Goal: Transaction & Acquisition: Purchase product/service

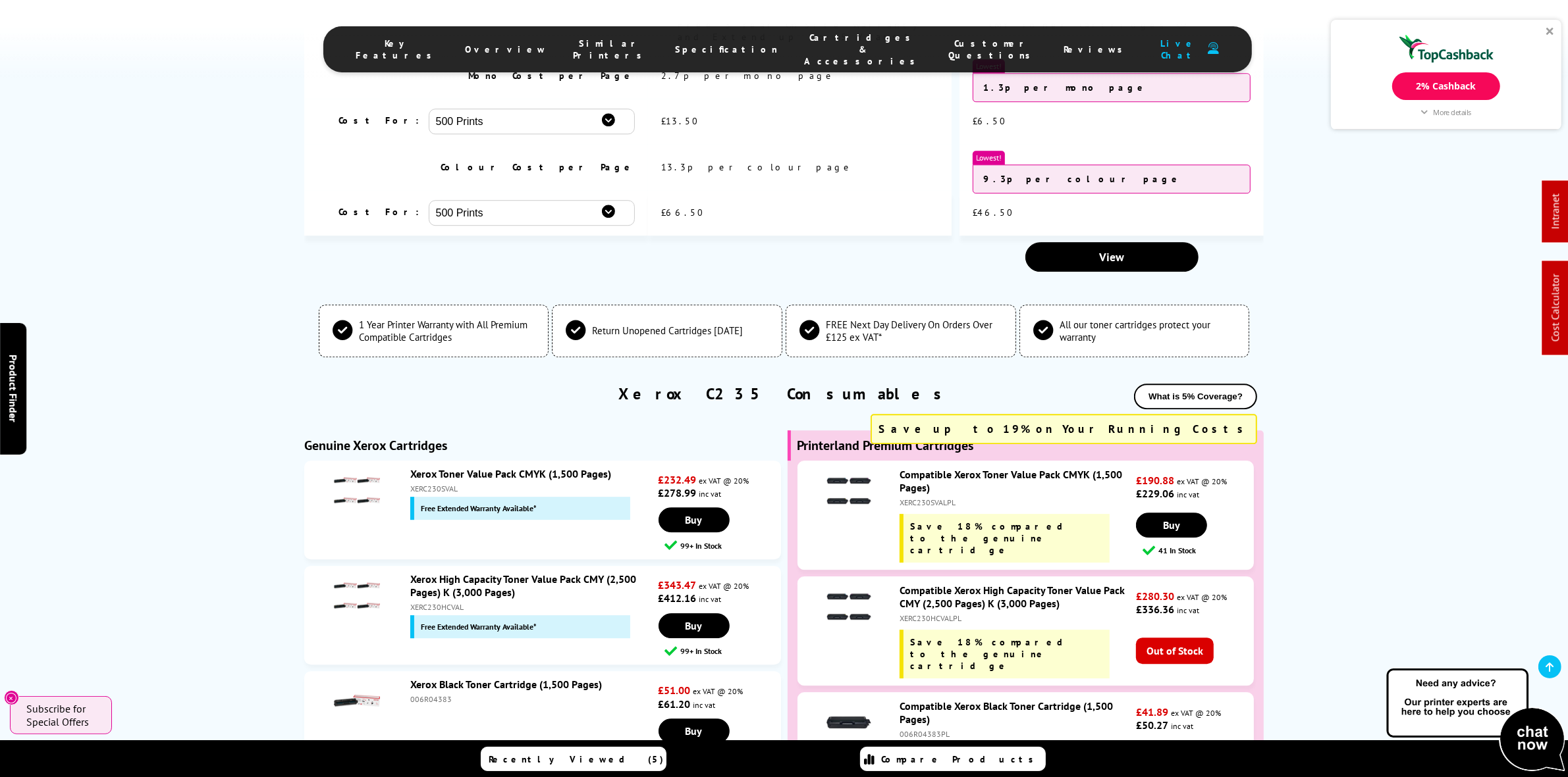
click at [1541, 670] on link at bounding box center [1549, 667] width 23 height 23
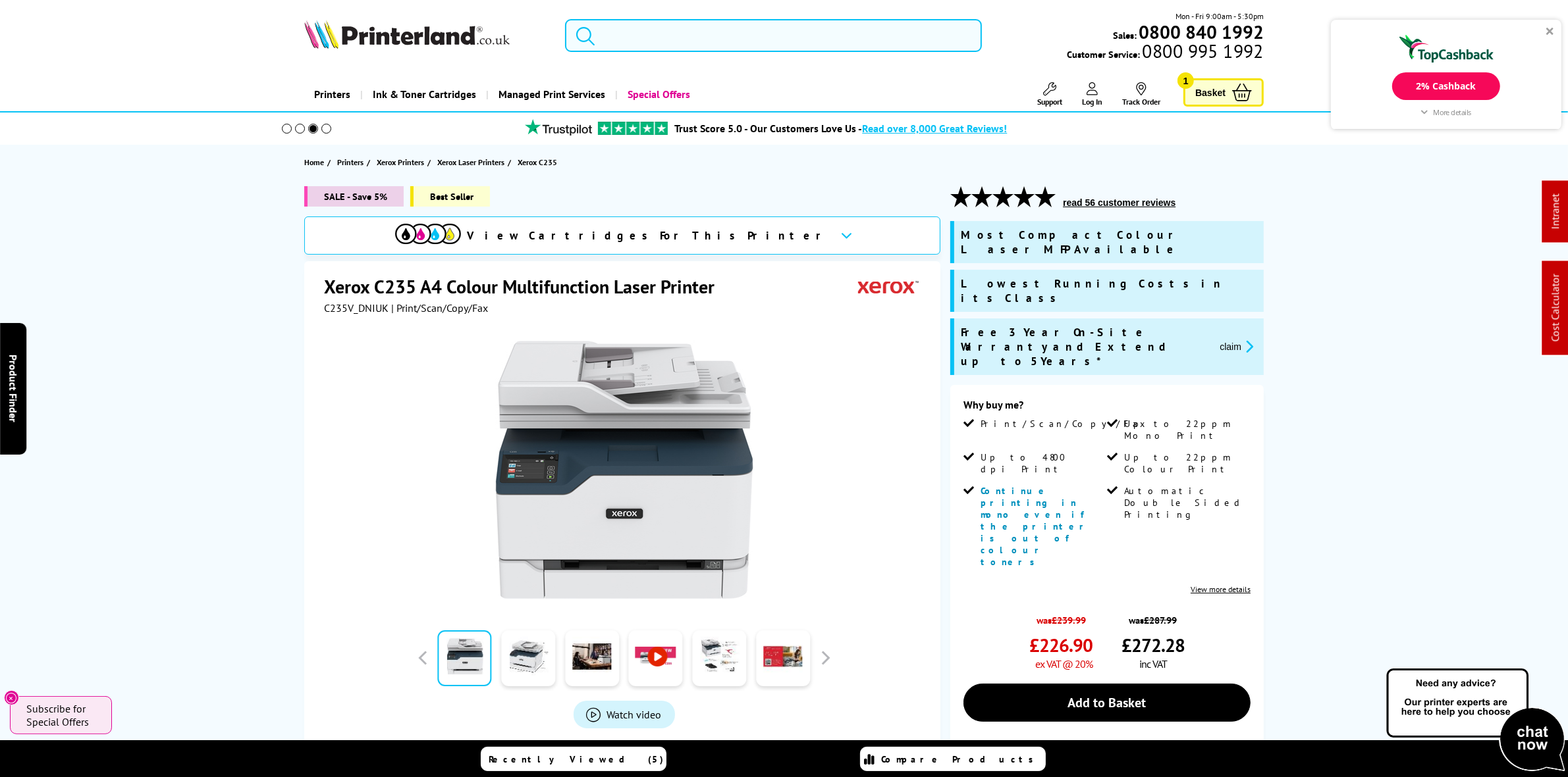
click at [668, 43] on input "search" at bounding box center [773, 35] width 417 height 33
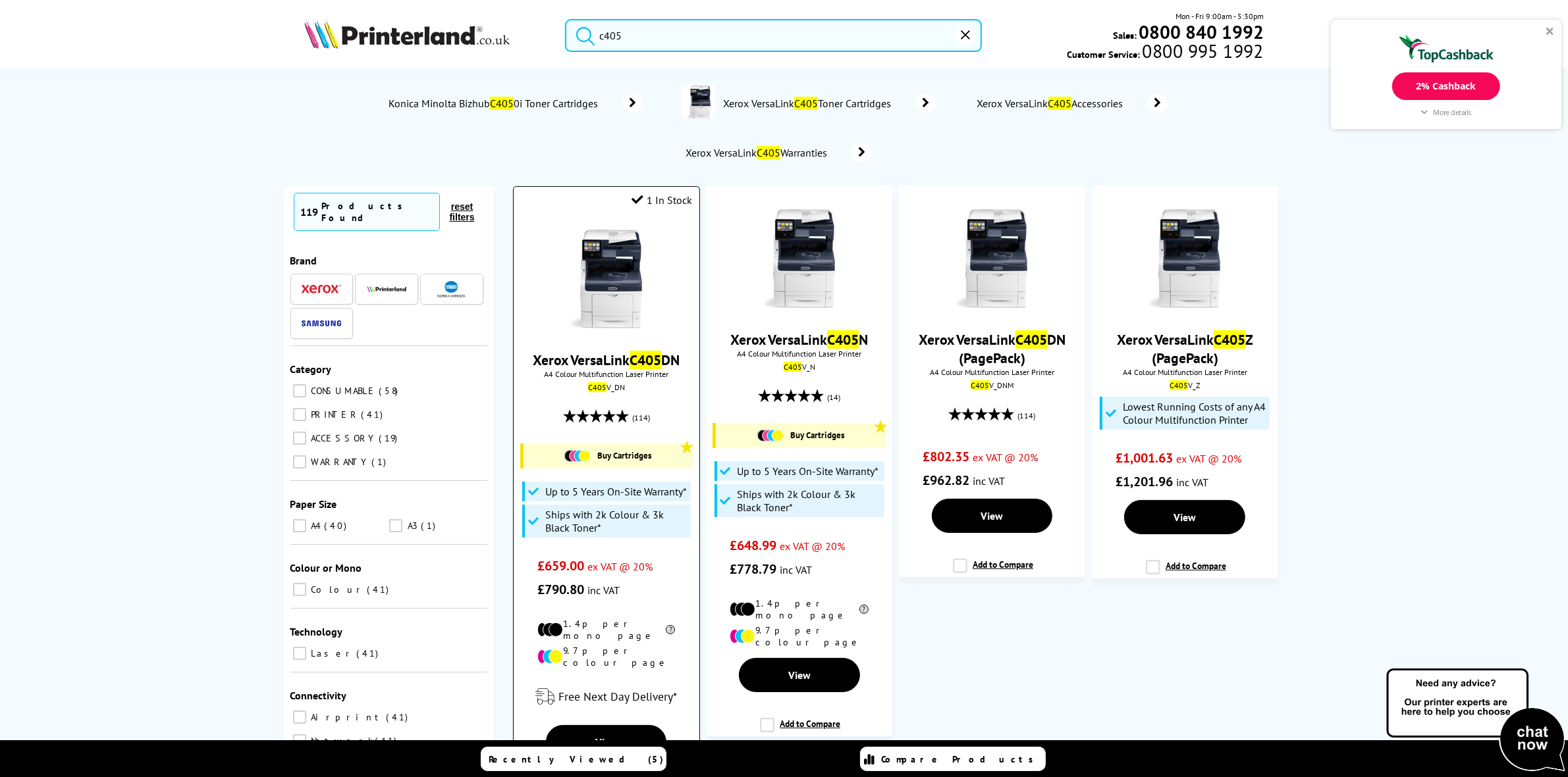
type input "c405"
click at [593, 262] on img at bounding box center [606, 278] width 98 height 98
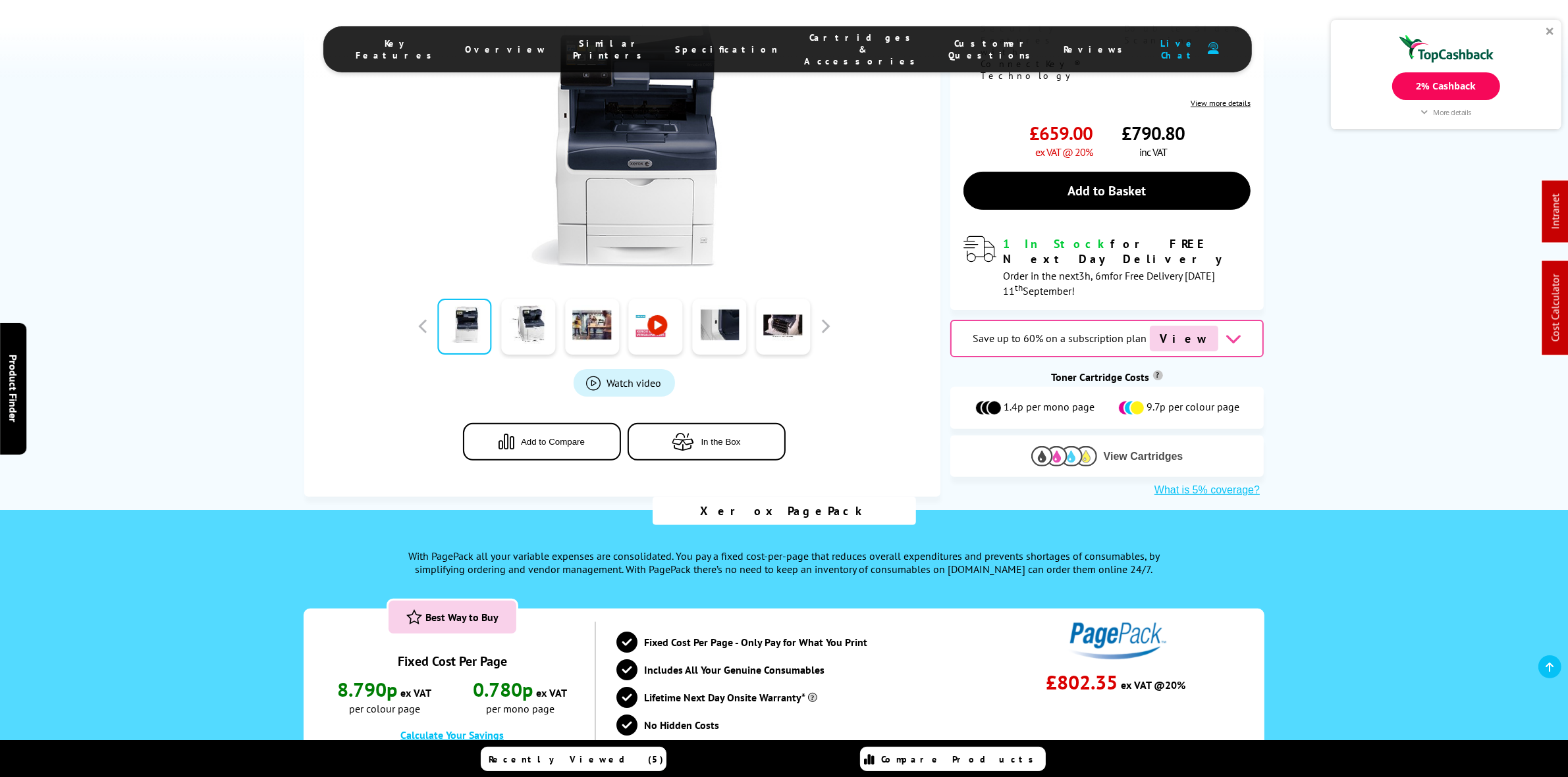
scroll to position [411, 0]
click at [1139, 446] on button "View Cartridges" at bounding box center [1106, 456] width 293 height 22
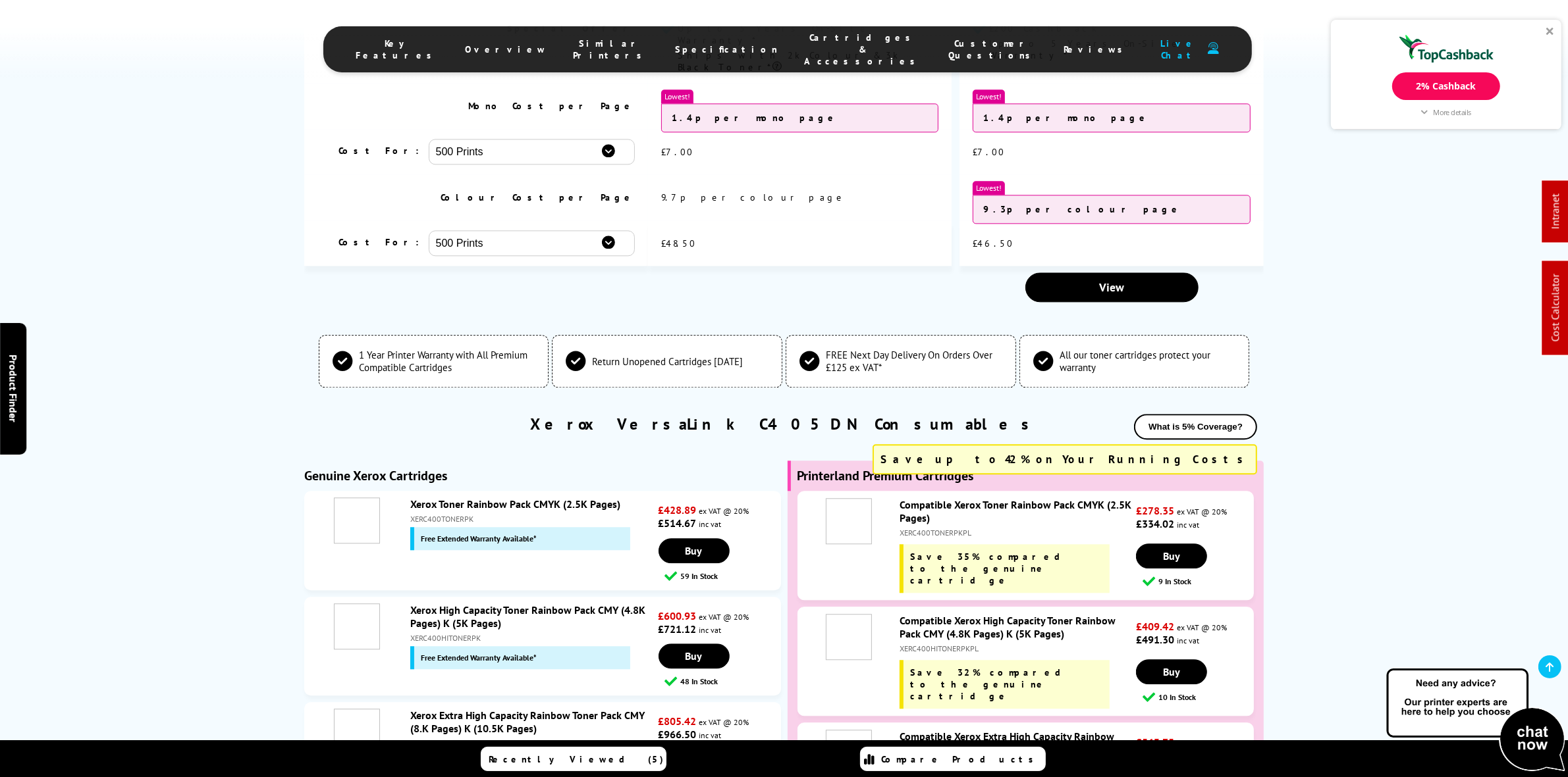
scroll to position [4107, 0]
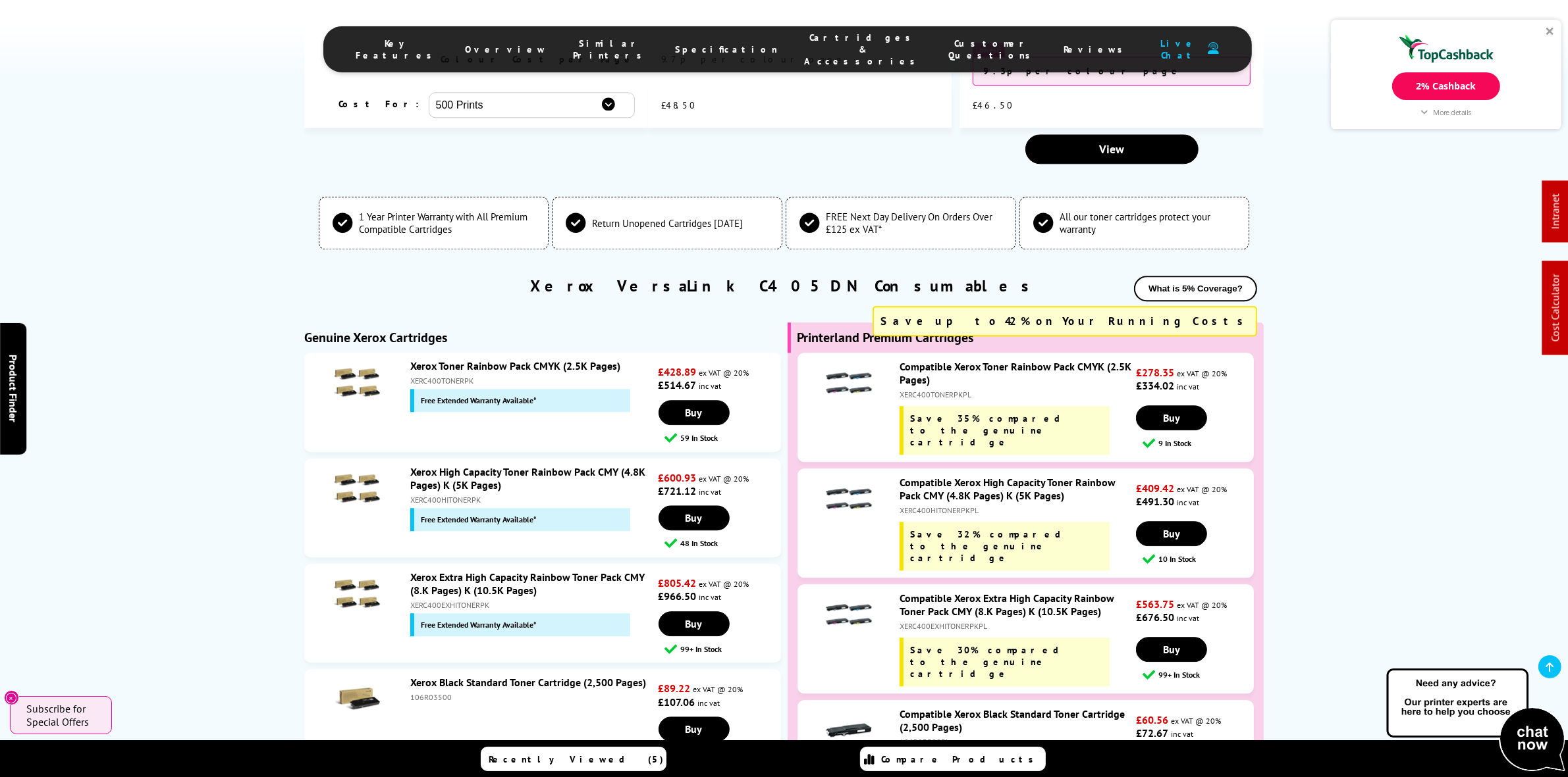
click at [917, 621] on div "XERC400EXHITONERPKPL" at bounding box center [1016, 625] width 233 height 10
copy div "XERC400EXHITONERPKPL"
